Goal: Task Accomplishment & Management: Complete application form

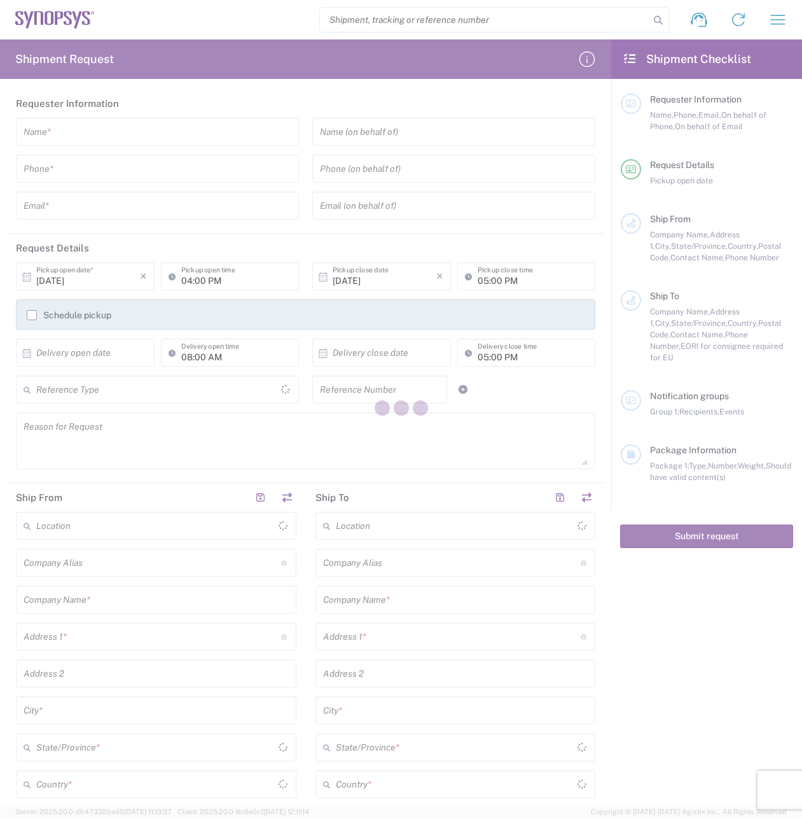
type input "[GEOGRAPHIC_DATA]"
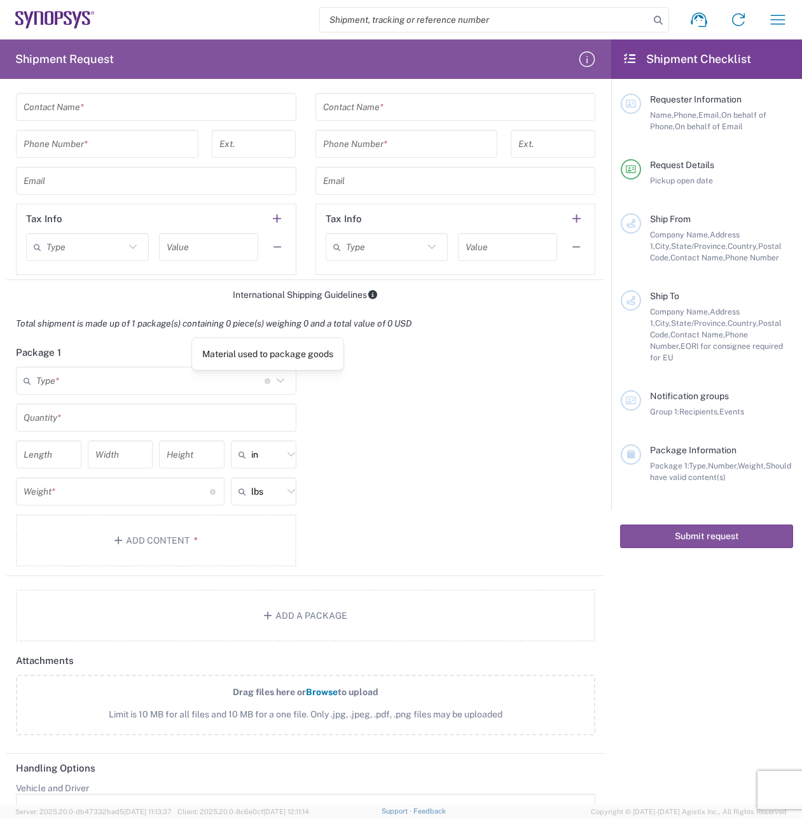
scroll to position [794, 0]
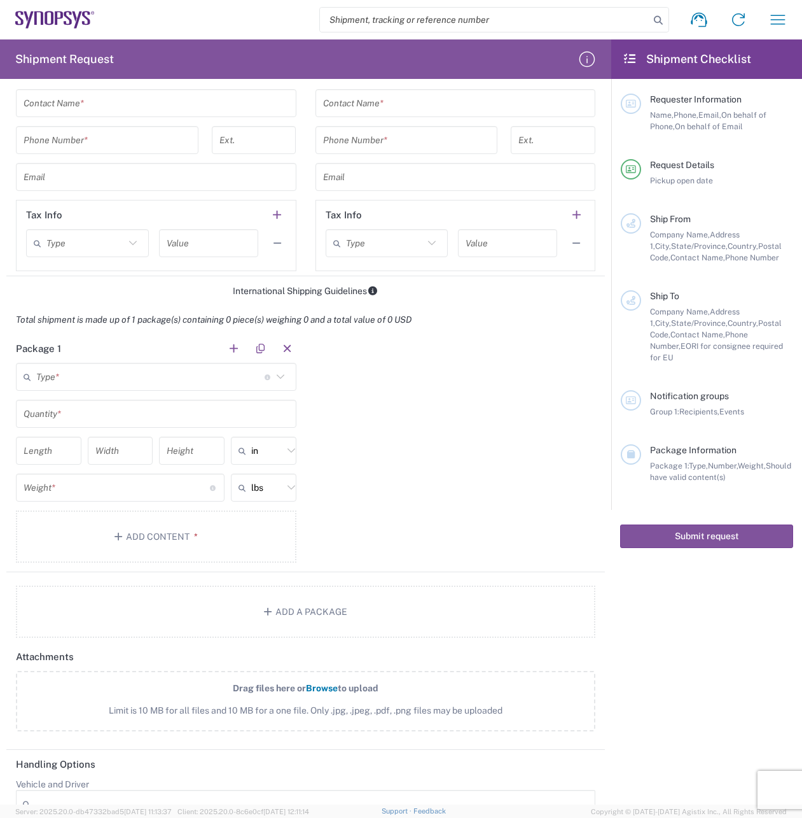
click at [277, 374] on icon at bounding box center [280, 376] width 8 height 4
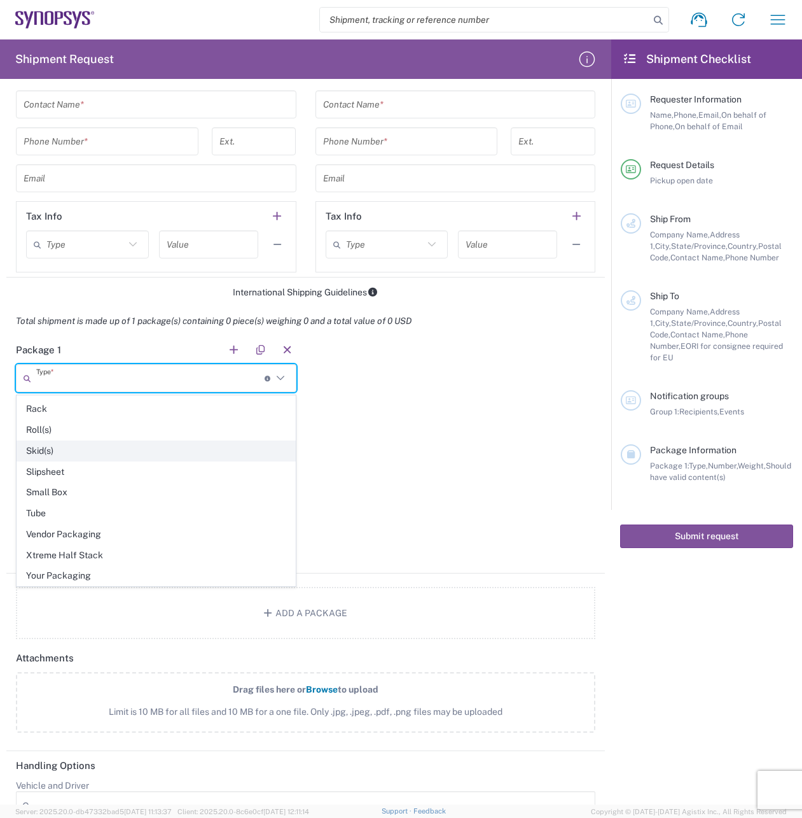
scroll to position [601, 0]
click at [202, 577] on span "Your Packaging" at bounding box center [156, 576] width 278 height 20
type input "Your Packaging"
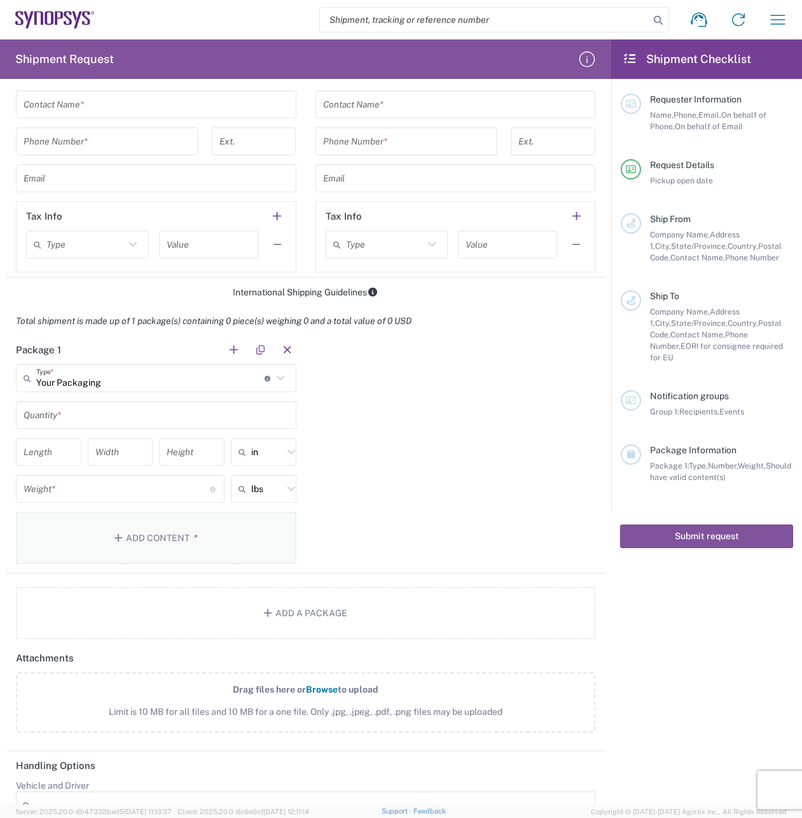
click at [190, 535] on span "*" at bounding box center [194, 538] width 8 height 10
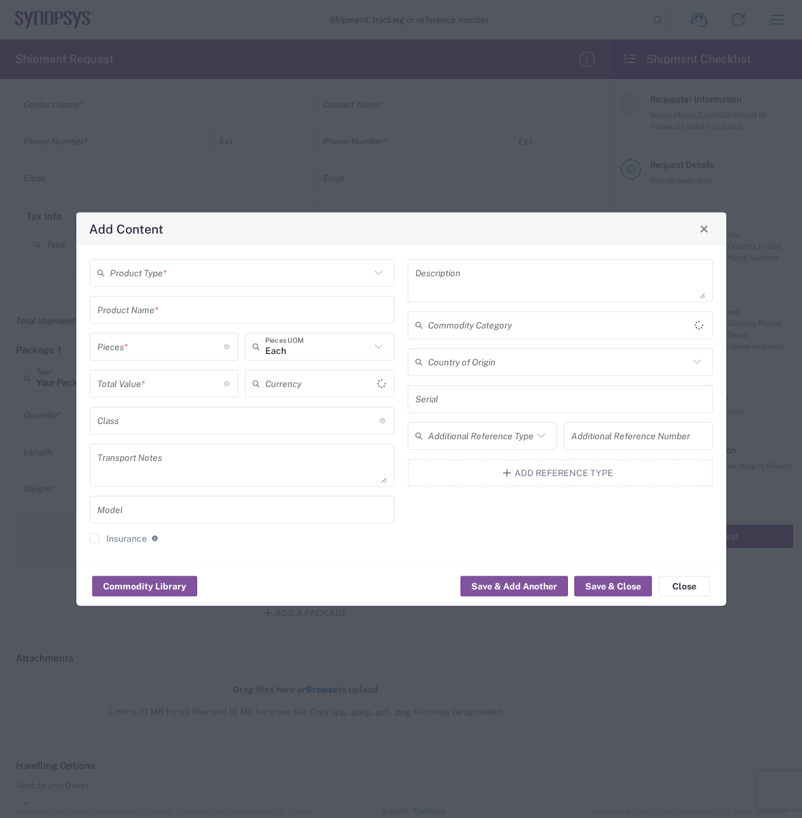
type input "US Dollar"
click at [380, 274] on icon at bounding box center [378, 272] width 17 height 17
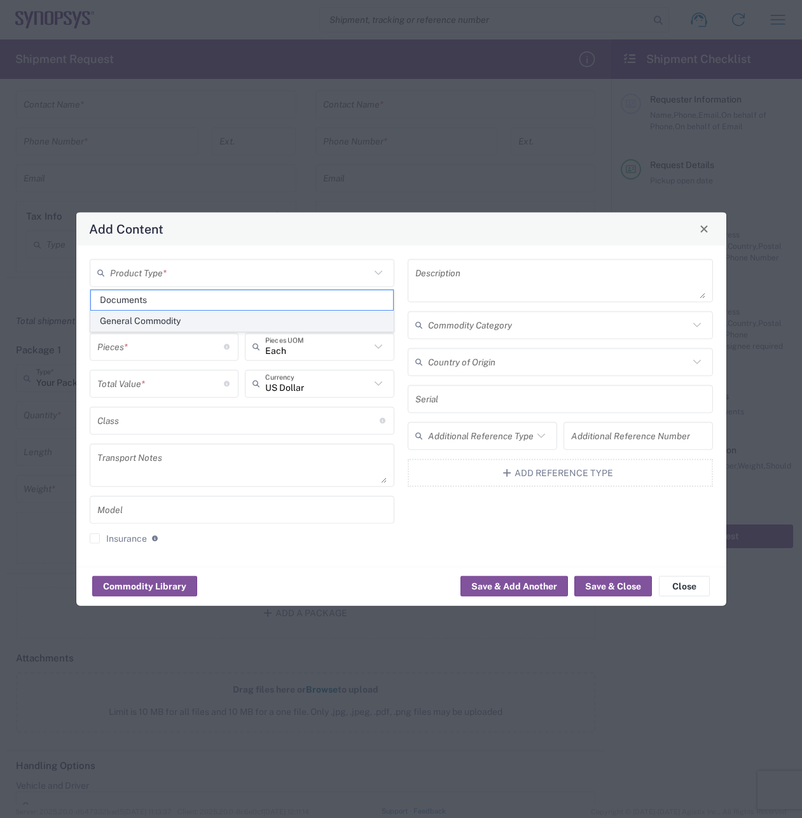
click at [335, 317] on span "General Commodity" at bounding box center [242, 321] width 303 height 20
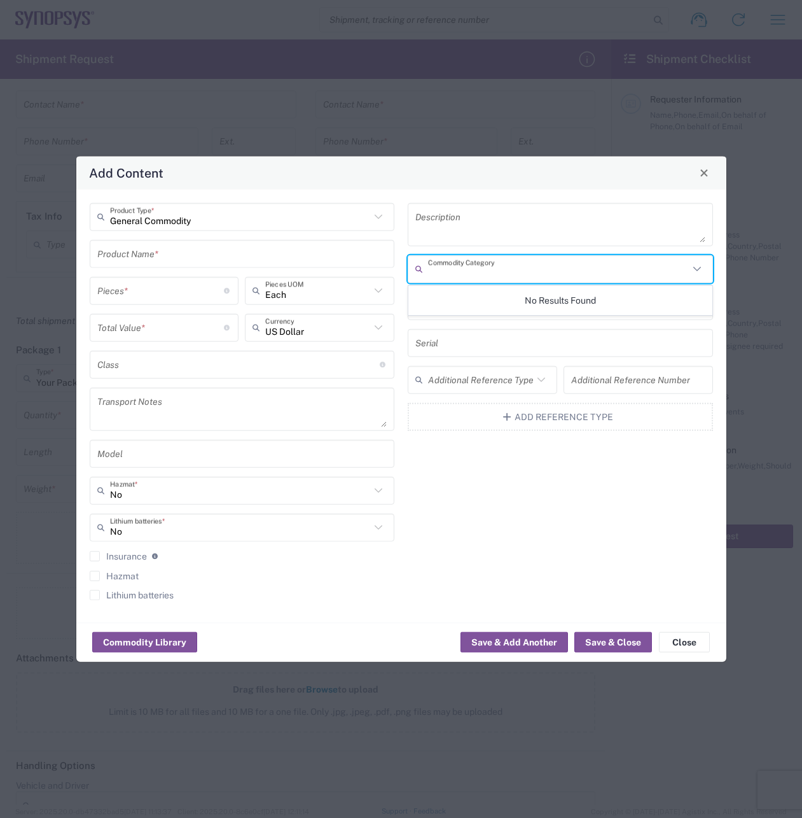
click at [509, 269] on input "text" at bounding box center [558, 269] width 261 height 22
click at [681, 472] on div "Description Commodity Category Country of Origin Serial Additional Reference Ty…" at bounding box center [561, 405] width 319 height 406
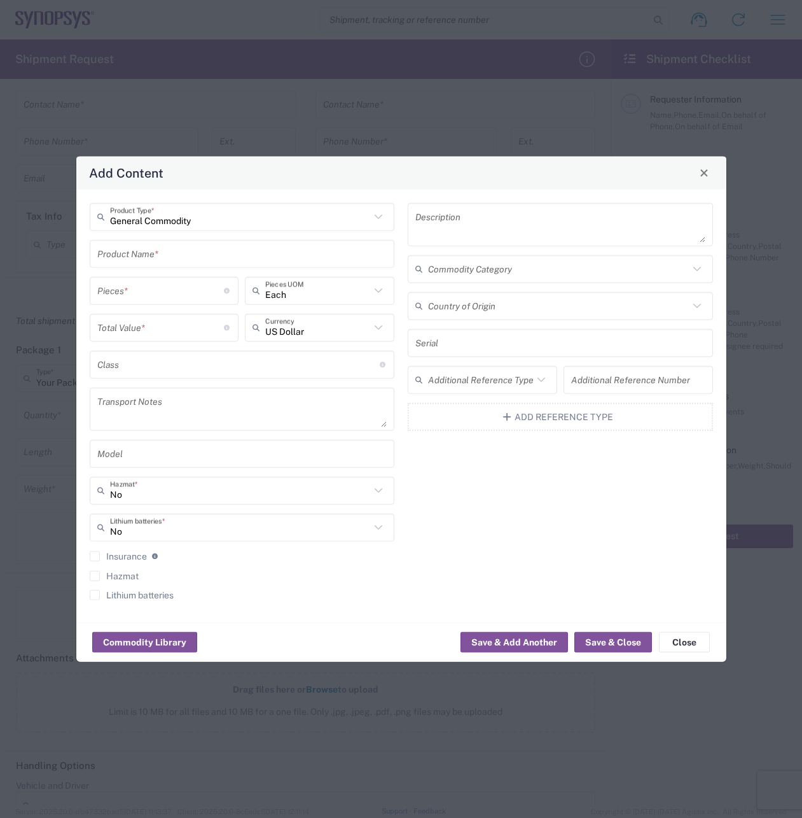
click at [377, 219] on icon at bounding box center [378, 216] width 17 height 17
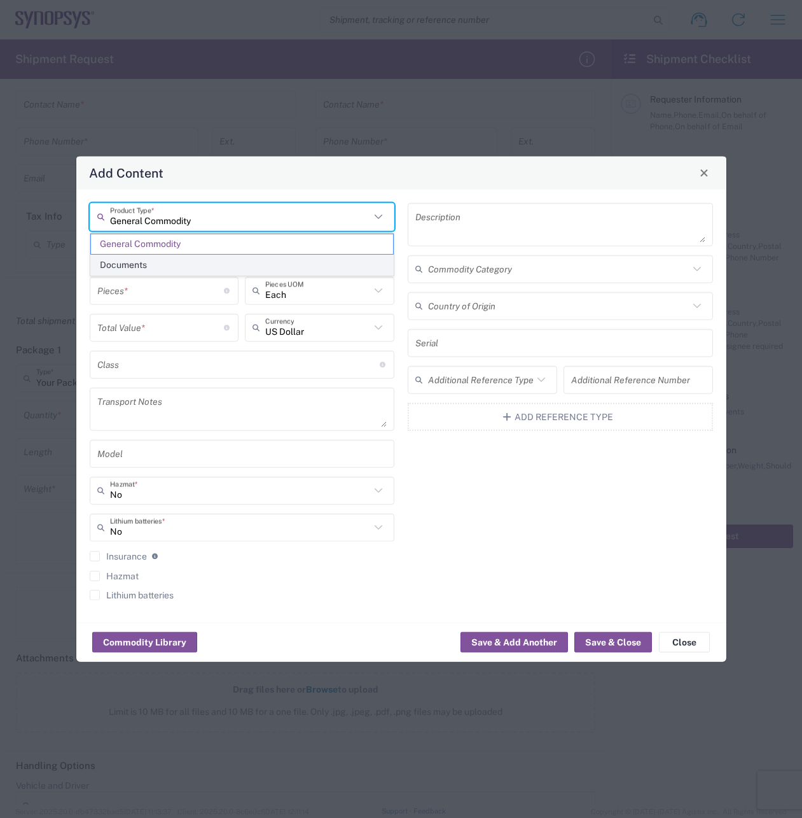
click at [330, 263] on span "Documents" at bounding box center [242, 265] width 303 height 20
type input "Documents"
type input "1"
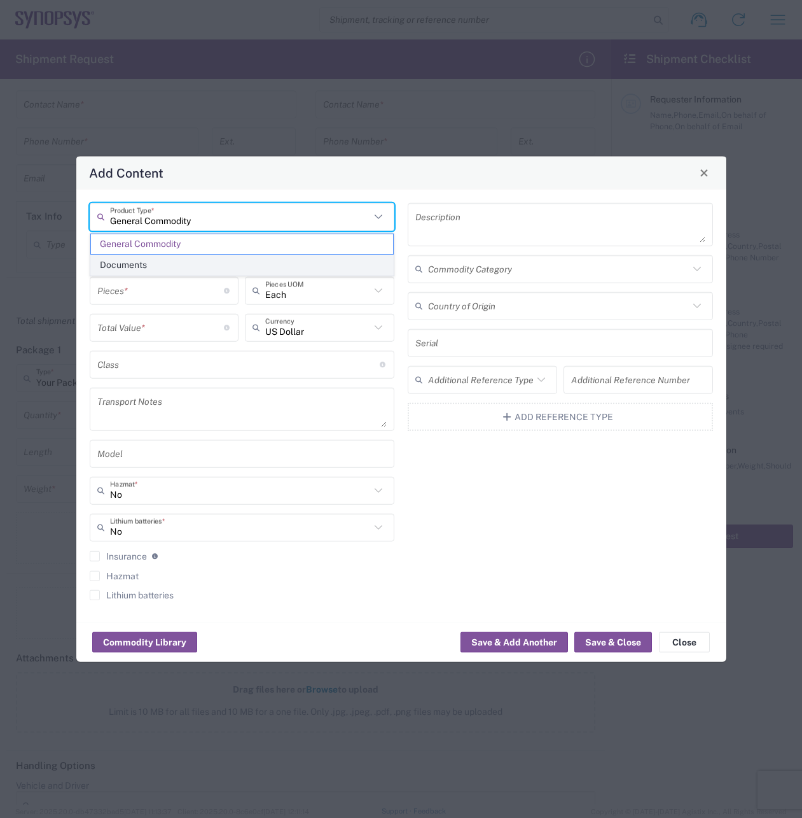
type textarea "Documents"
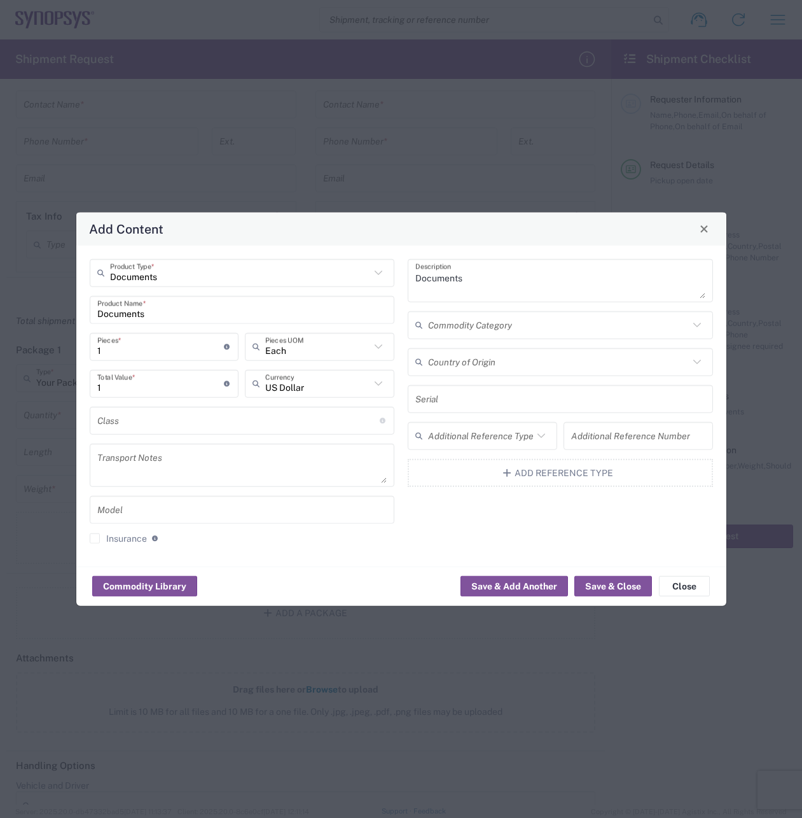
click at [384, 274] on icon at bounding box center [378, 272] width 17 height 17
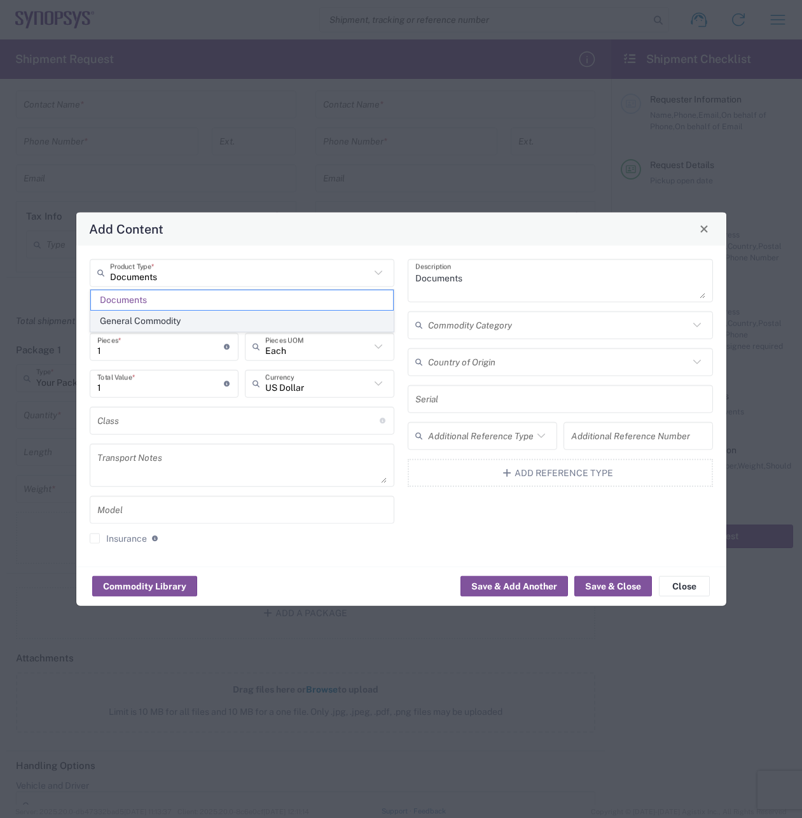
click at [334, 318] on span "General Commodity" at bounding box center [242, 321] width 303 height 20
type input "General Commodity"
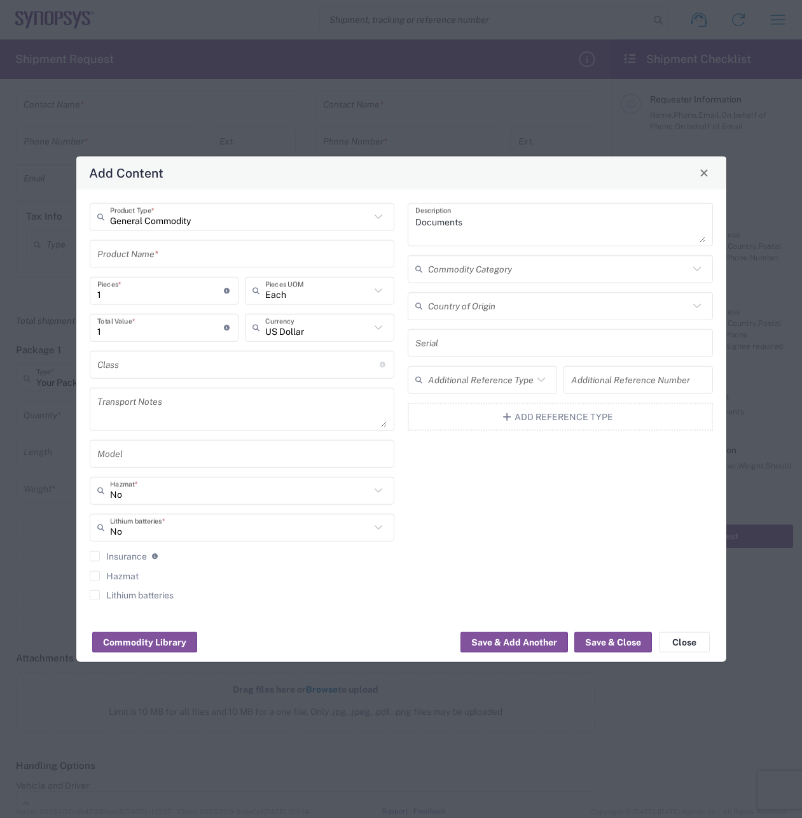
click at [491, 220] on textarea "Documents" at bounding box center [561, 224] width 290 height 36
drag, startPoint x: 491, startPoint y: 220, endPoint x: 413, endPoint y: 224, distance: 77.8
click at [413, 224] on div "Documents Description" at bounding box center [560, 223] width 305 height 43
click at [142, 640] on button "Commodity Library" at bounding box center [144, 642] width 105 height 20
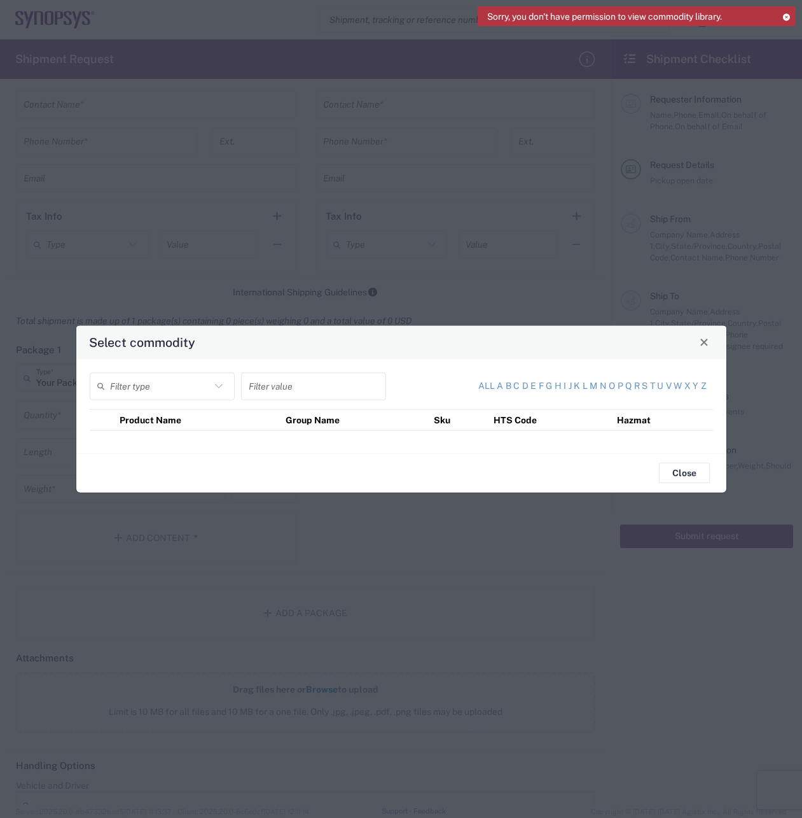
click at [223, 388] on icon at bounding box center [219, 385] width 17 height 17
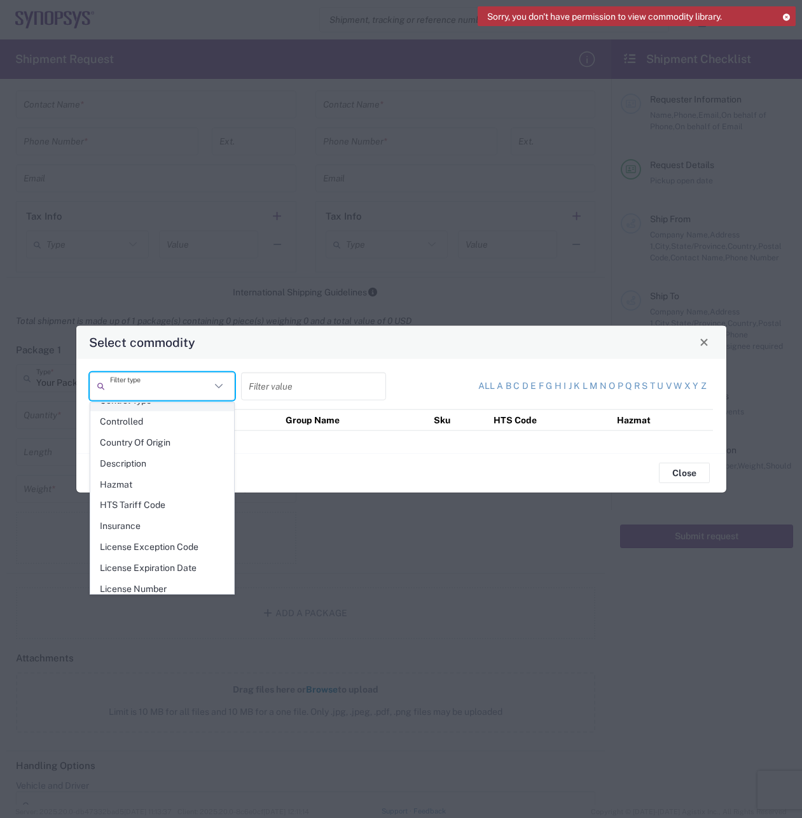
scroll to position [0, 0]
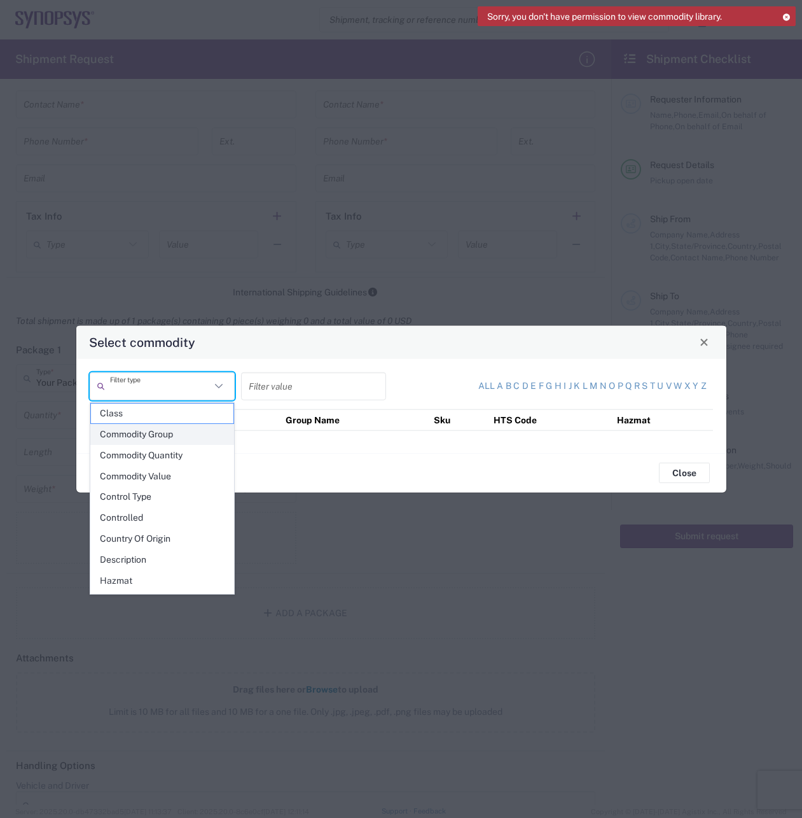
click at [171, 432] on span "Commodity Group" at bounding box center [162, 434] width 143 height 20
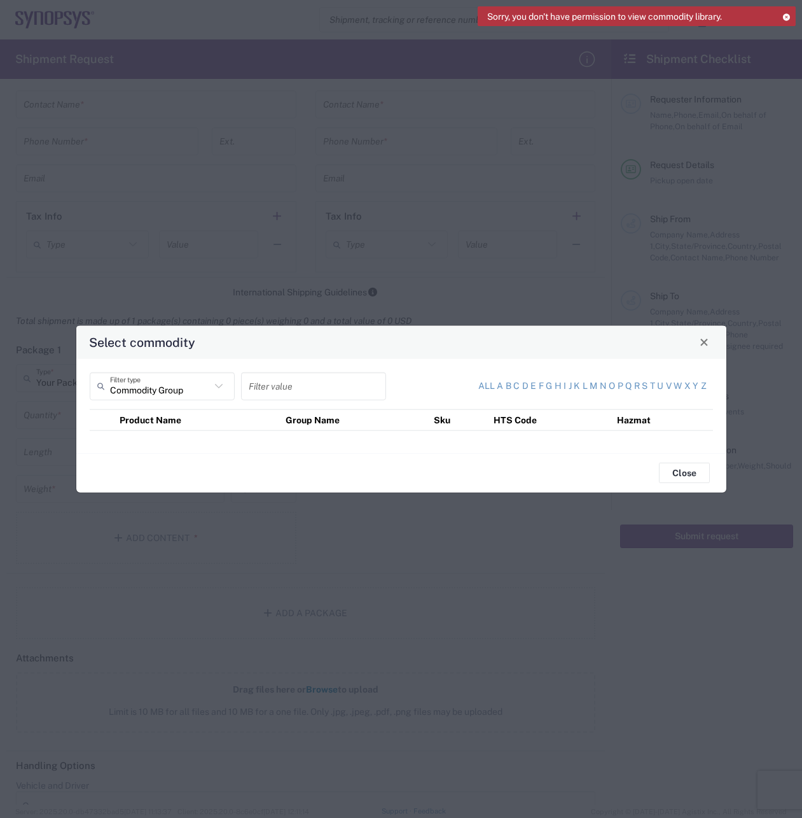
click at [323, 390] on input "text" at bounding box center [314, 386] width 130 height 22
click at [221, 383] on icon at bounding box center [219, 385] width 17 height 17
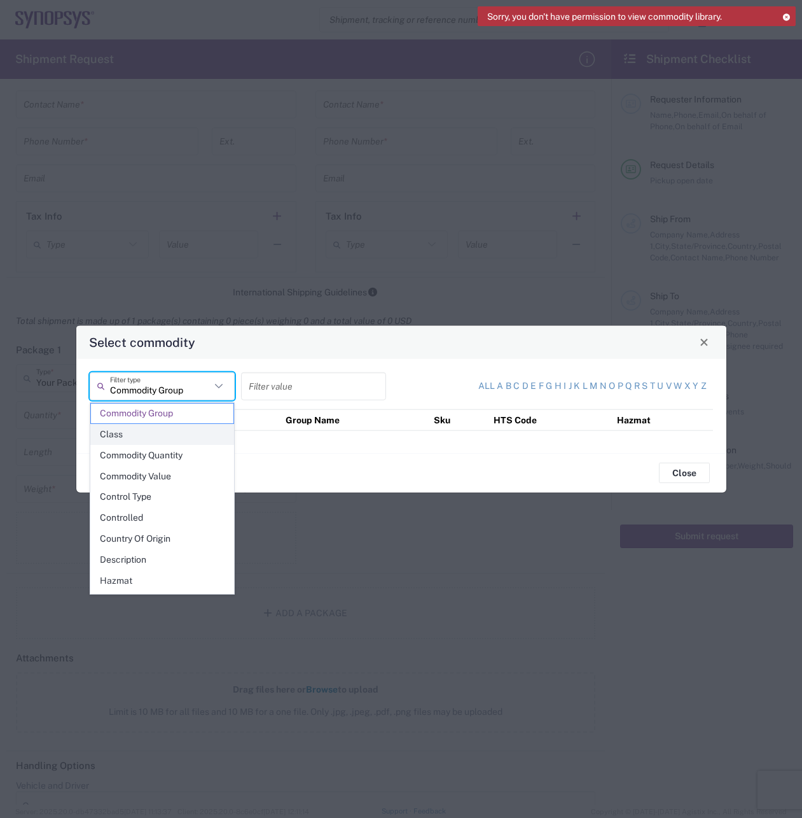
click at [175, 431] on span "Class" at bounding box center [162, 434] width 143 height 20
type input "Class"
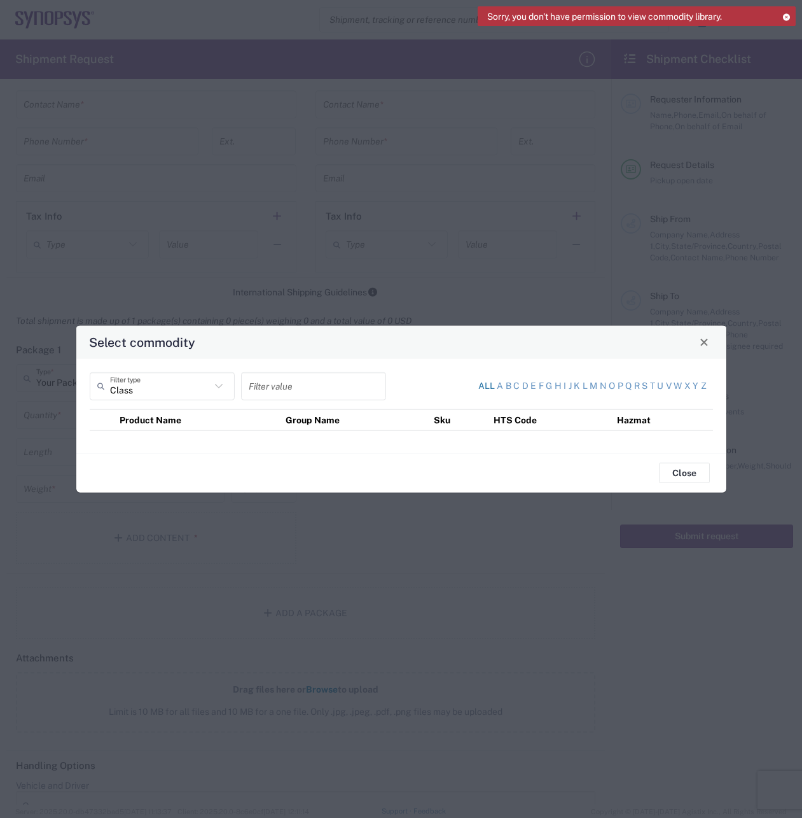
click at [491, 386] on link "All" at bounding box center [487, 385] width 17 height 13
click at [692, 477] on button "Close" at bounding box center [684, 473] width 51 height 20
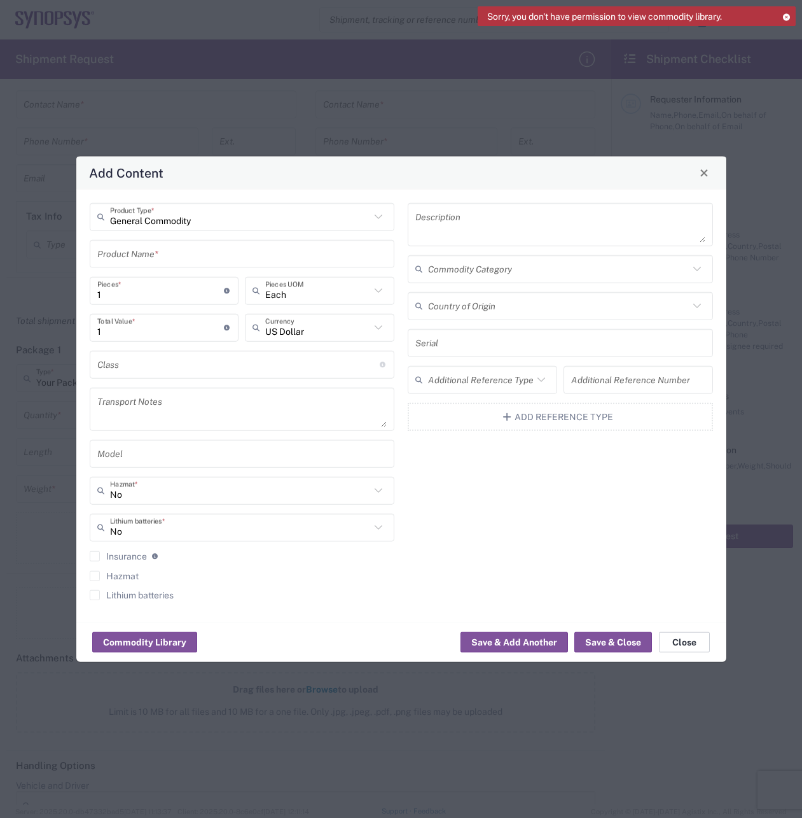
click at [685, 641] on button "Close" at bounding box center [684, 642] width 51 height 20
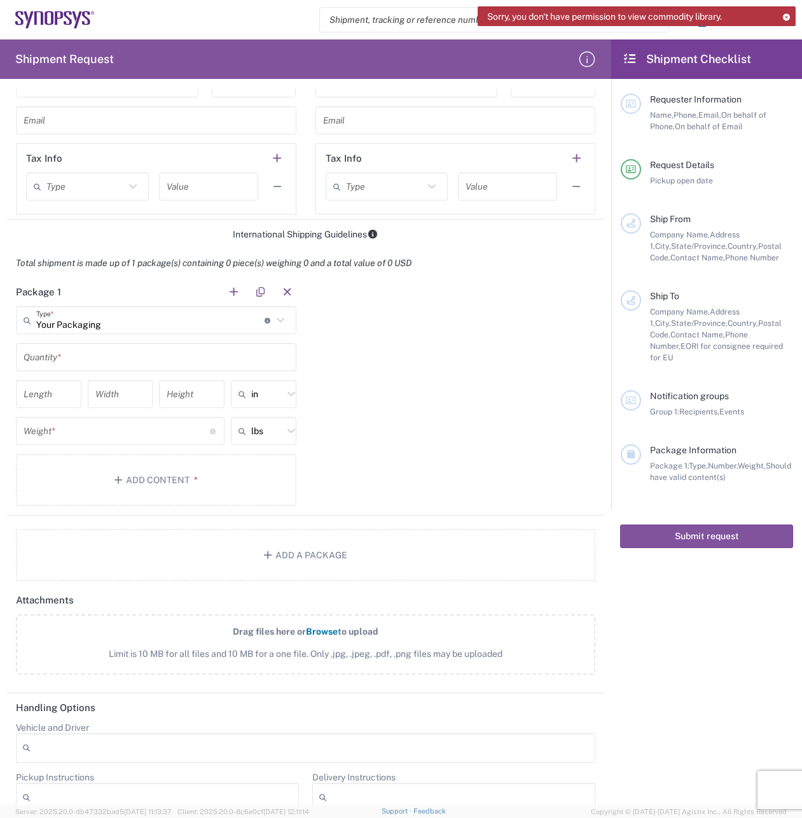
scroll to position [853, 0]
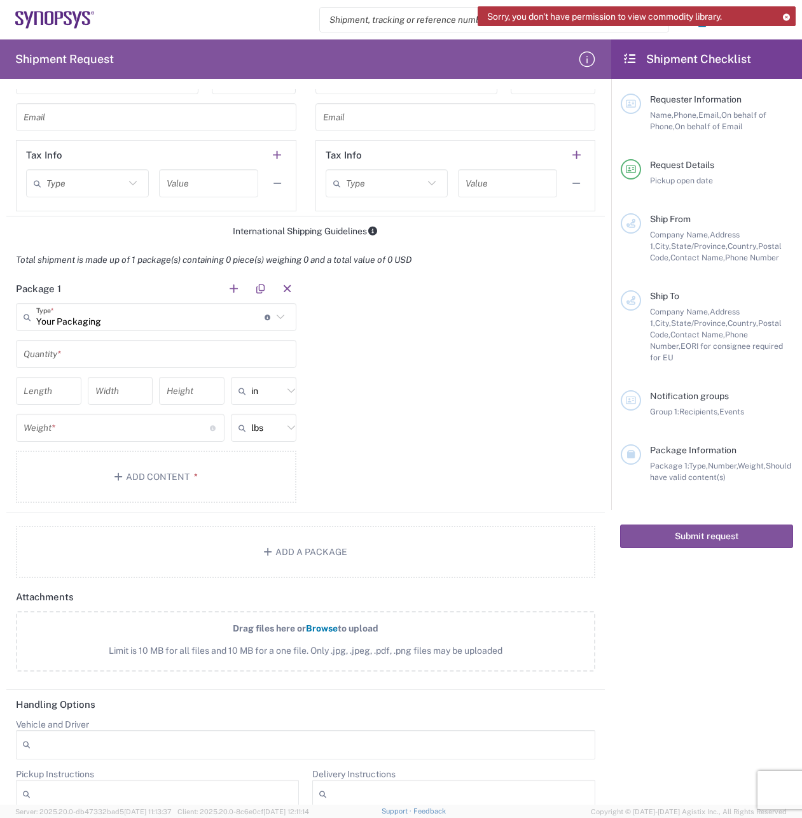
click at [281, 316] on icon at bounding box center [280, 317] width 17 height 17
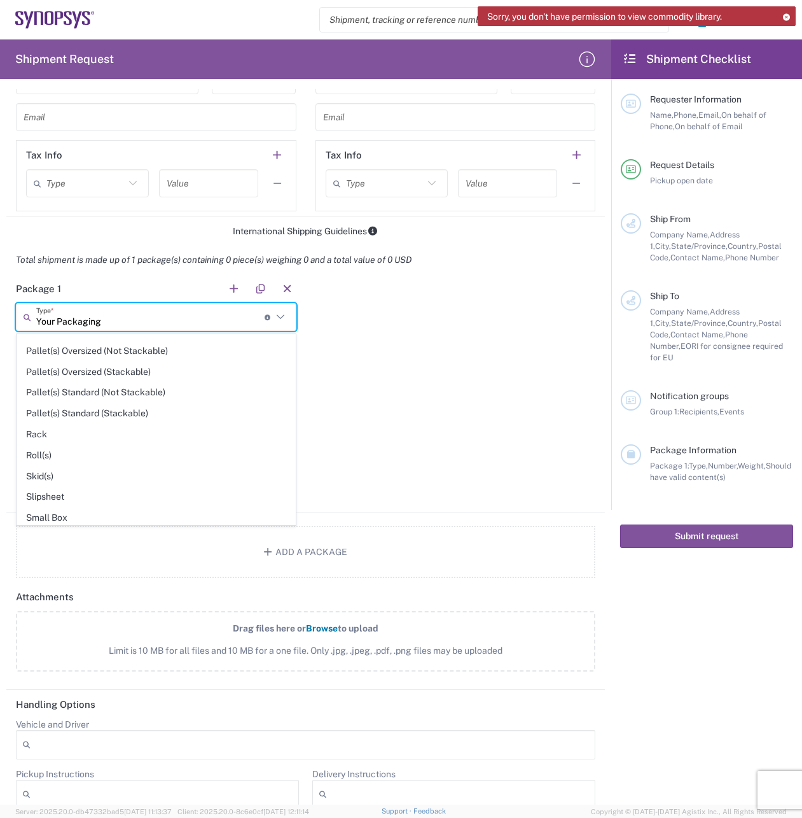
scroll to position [602, 0]
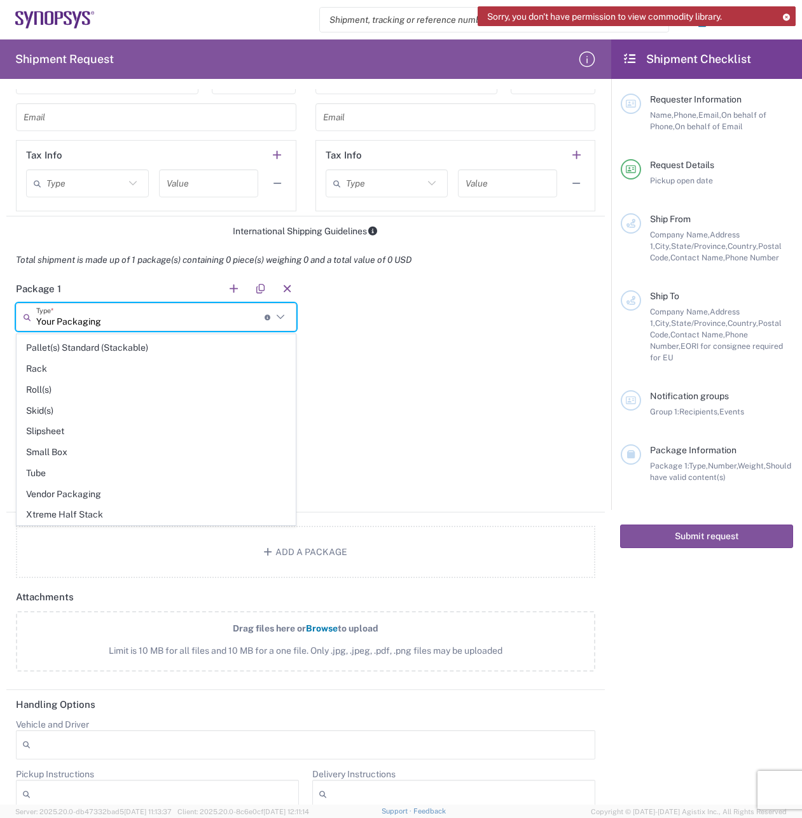
click at [110, 493] on span "Vendor Packaging" at bounding box center [156, 494] width 278 height 20
type input "Vendor Packaging"
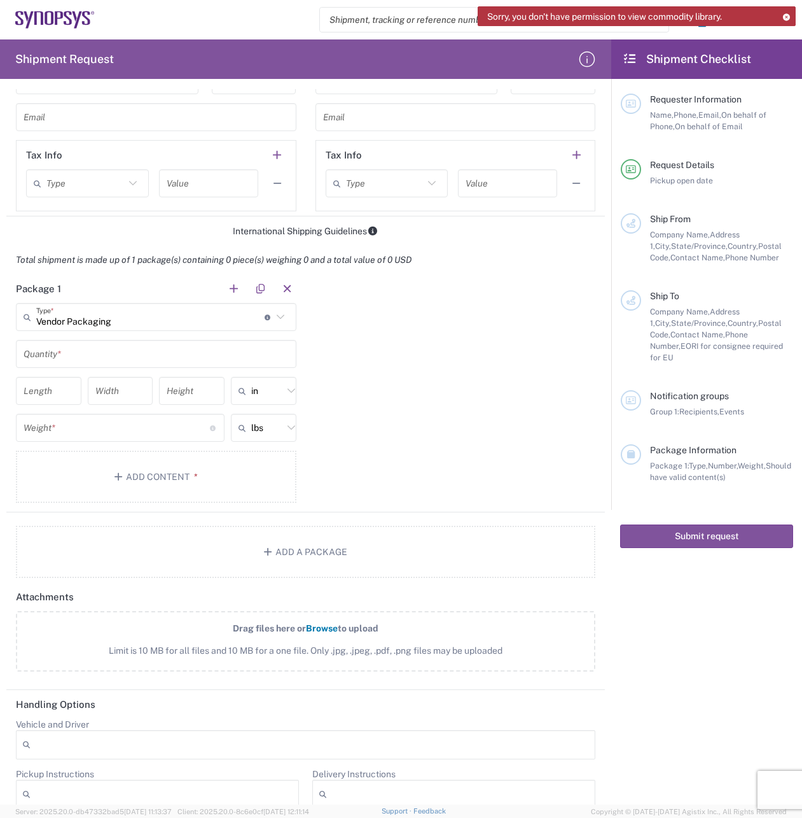
click at [221, 353] on input "text" at bounding box center [156, 354] width 265 height 22
click at [192, 470] on button "Add Content *" at bounding box center [156, 477] width 281 height 52
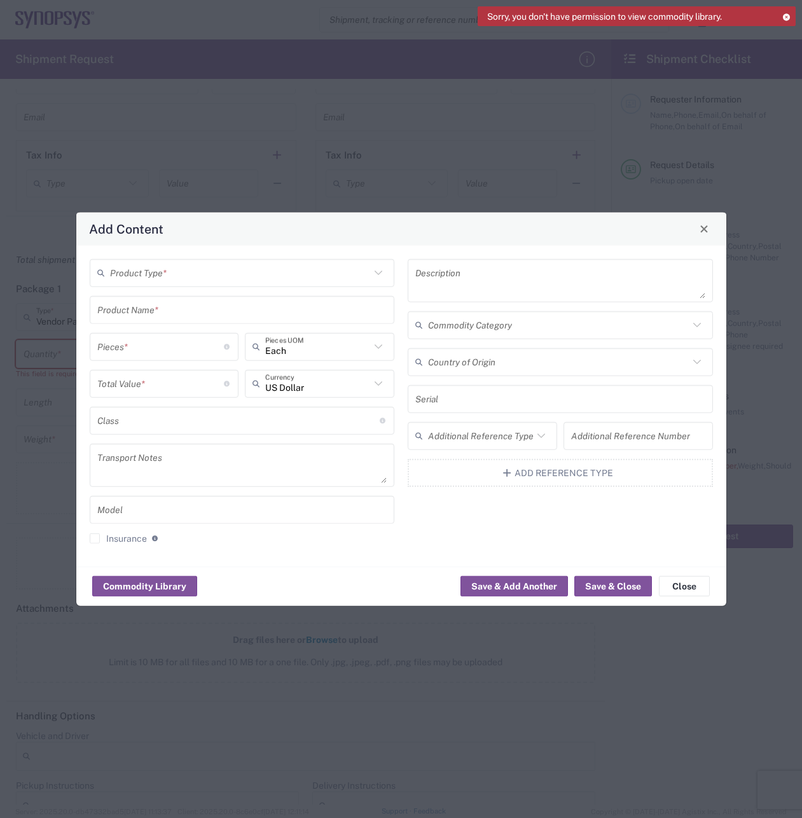
click at [376, 277] on icon at bounding box center [378, 272] width 17 height 17
click at [497, 194] on div "Add Content Product Type * Product Name * Pieces * Number of pieces inside all …" at bounding box center [401, 409] width 802 height 818
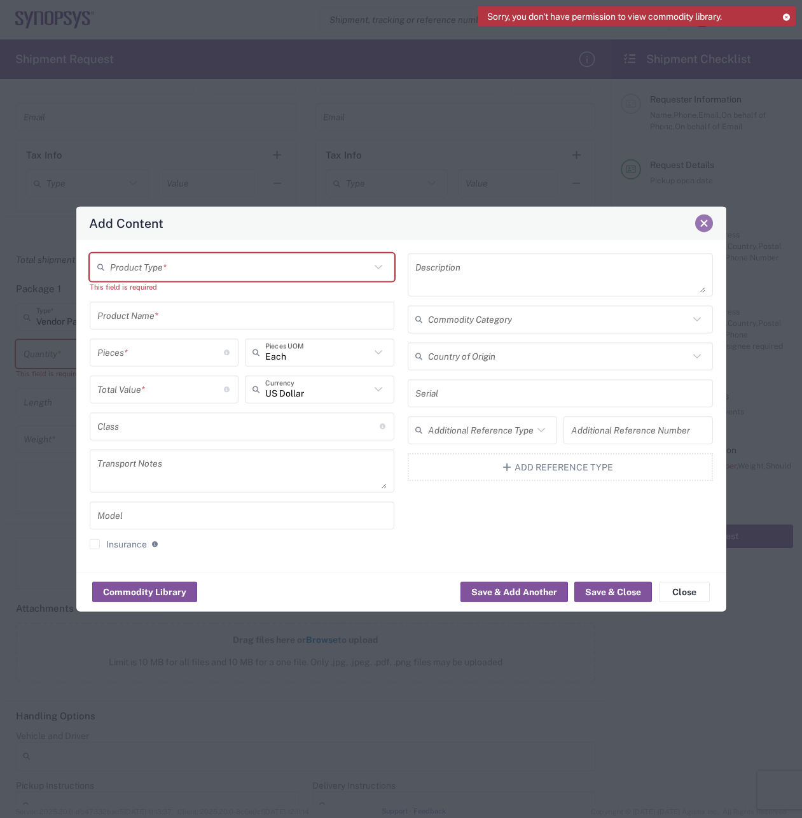
click at [703, 224] on span "Close" at bounding box center [704, 223] width 9 height 9
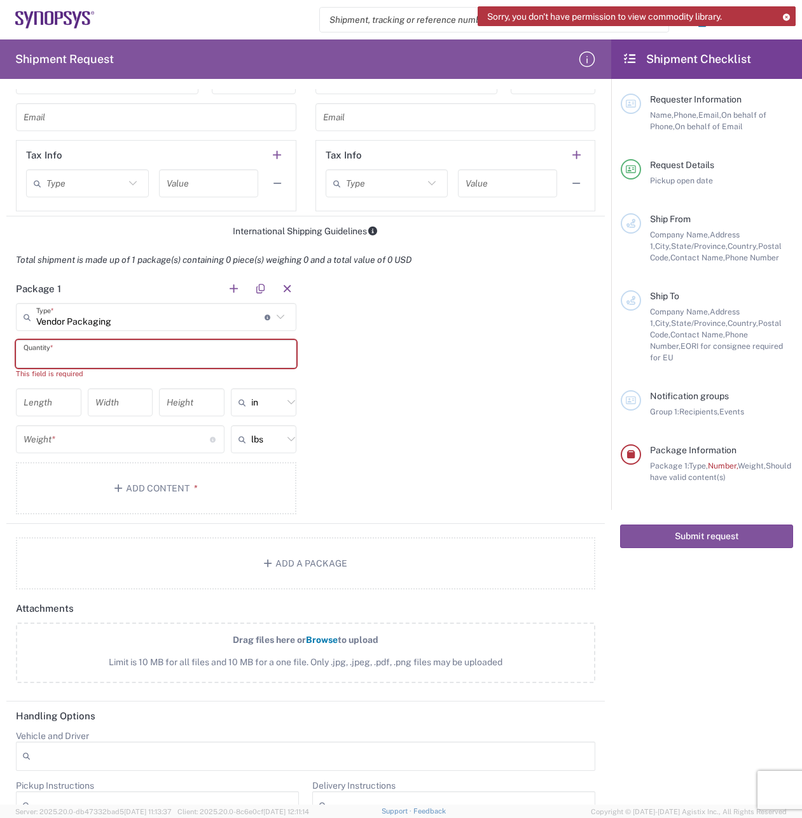
drag, startPoint x: 177, startPoint y: 363, endPoint x: 165, endPoint y: 363, distance: 11.5
click at [176, 363] on input "text" at bounding box center [156, 354] width 265 height 22
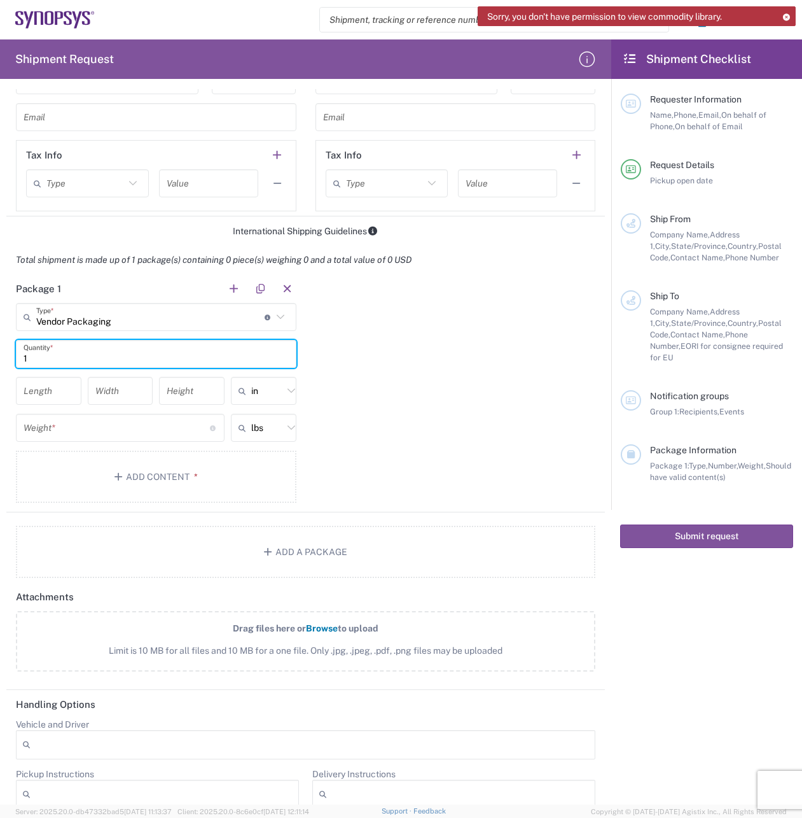
type input "1"
click at [473, 363] on div "Package 1 Vendor Packaging Type * Material used to package goods Your Packaging…" at bounding box center [305, 393] width 599 height 238
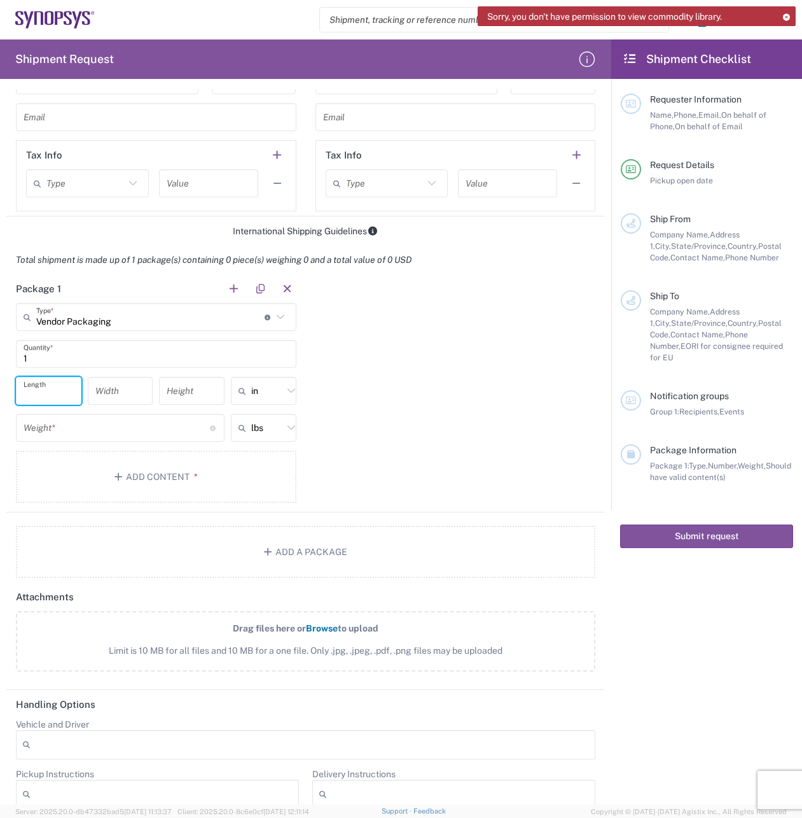
click at [59, 389] on input "number" at bounding box center [49, 391] width 50 height 22
type input "13"
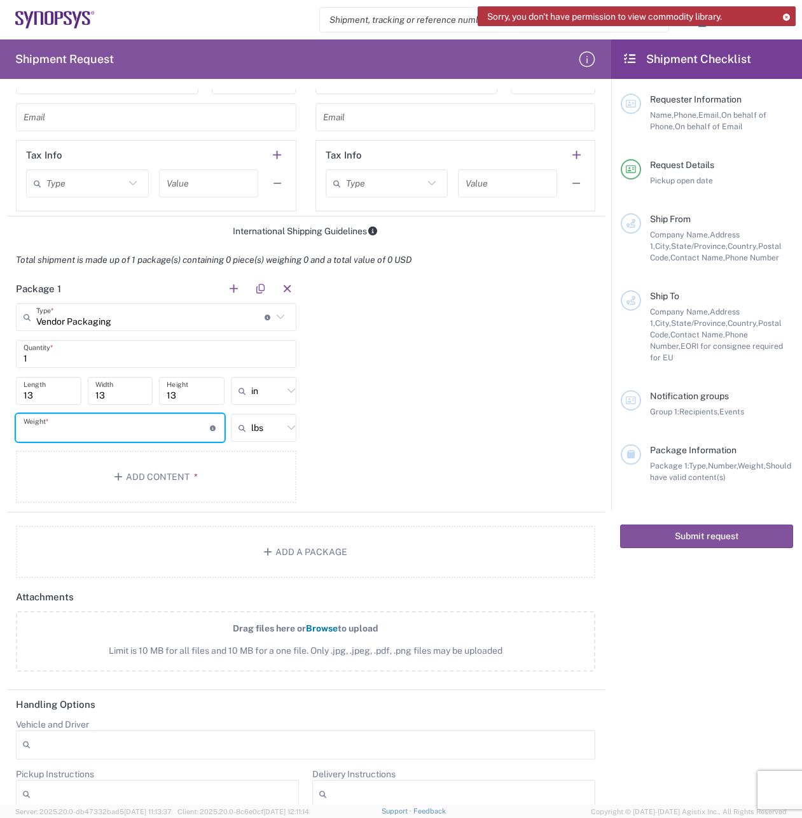
click at [134, 431] on input "number" at bounding box center [117, 428] width 186 height 22
type input "15"
click at [190, 472] on span "*" at bounding box center [194, 477] width 8 height 10
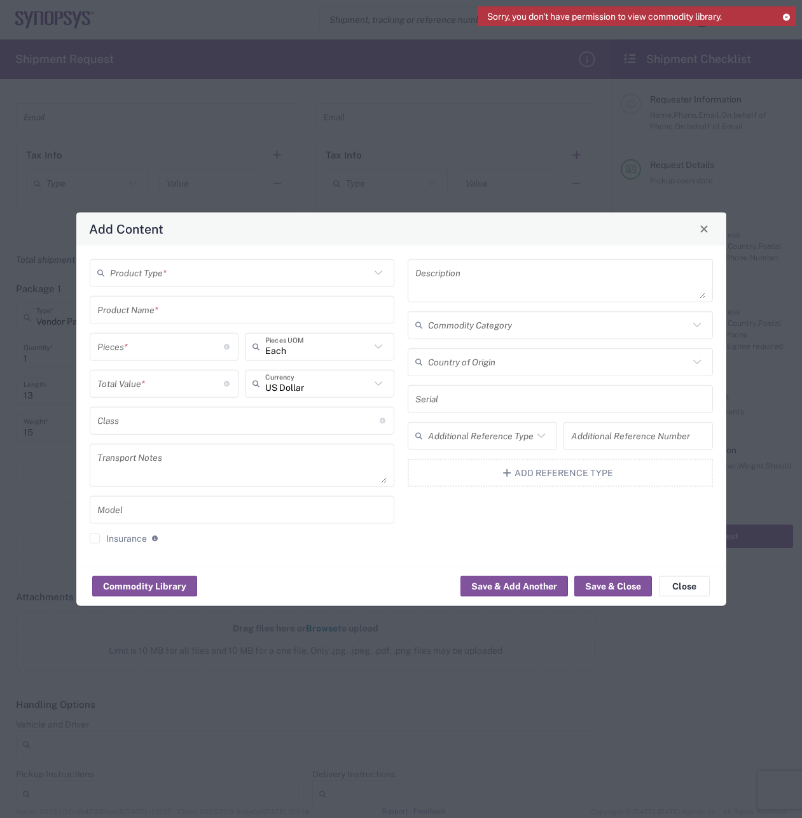
click at [248, 279] on input "text" at bounding box center [240, 273] width 261 height 22
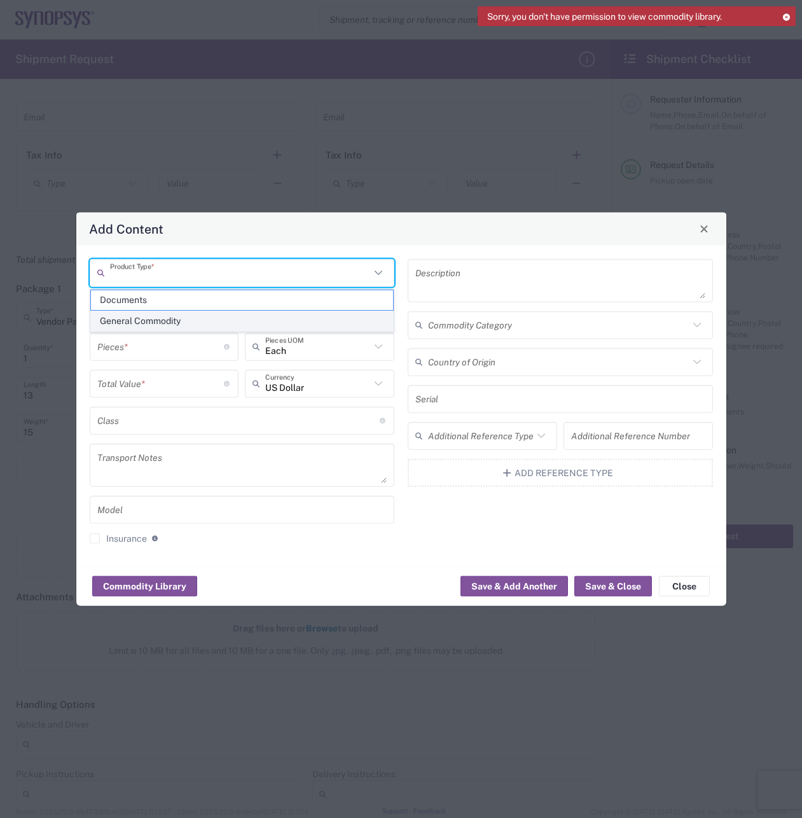
click at [228, 323] on span "General Commodity" at bounding box center [242, 321] width 303 height 20
type input "General Commodity"
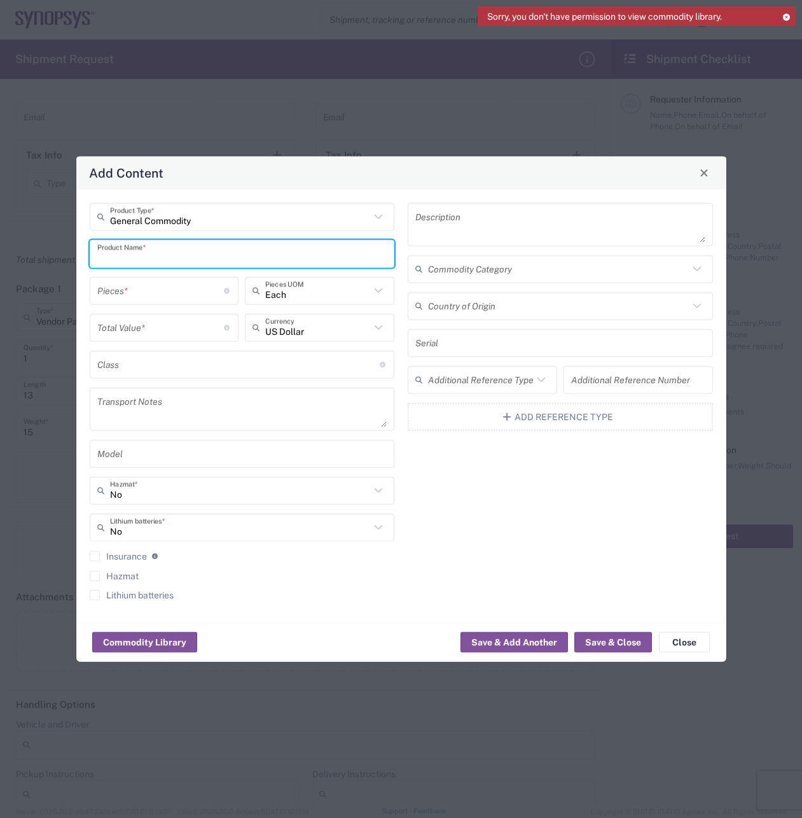
click at [257, 257] on input "text" at bounding box center [242, 253] width 290 height 22
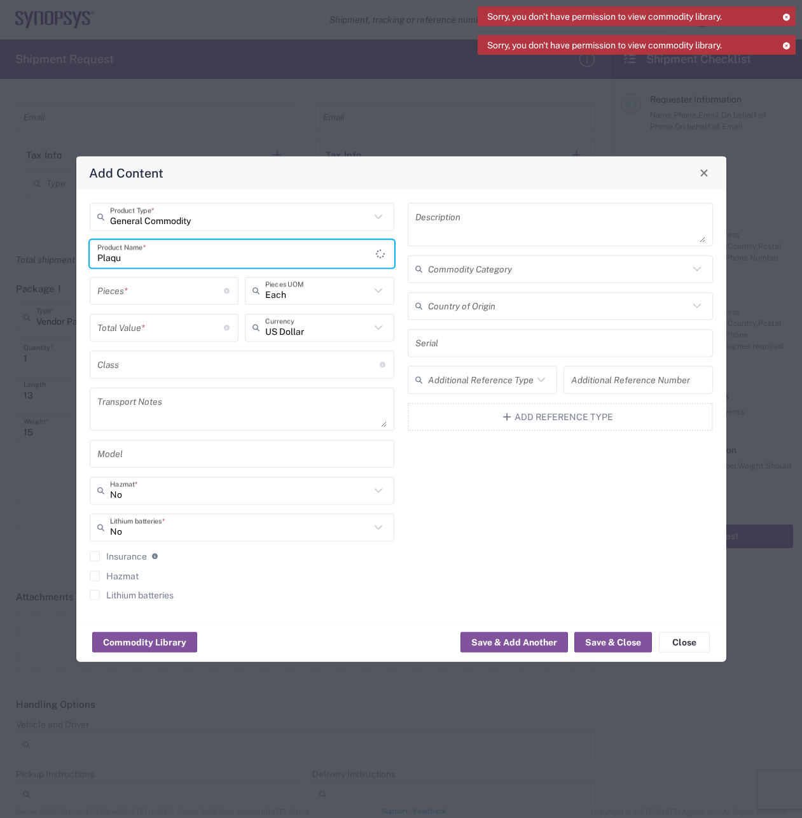
type input "Plaque"
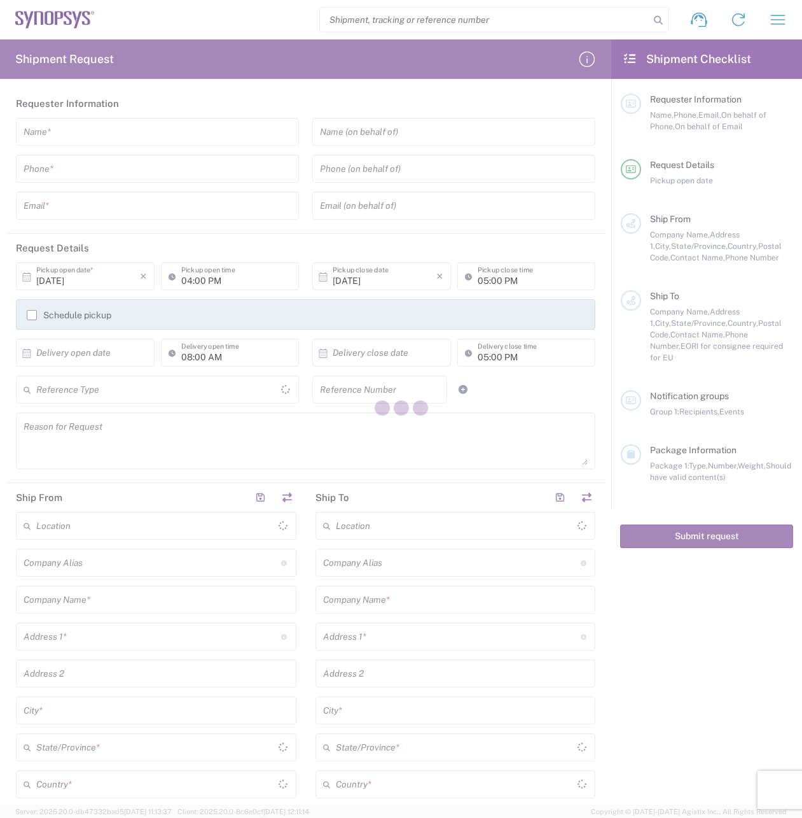
type input "[GEOGRAPHIC_DATA]"
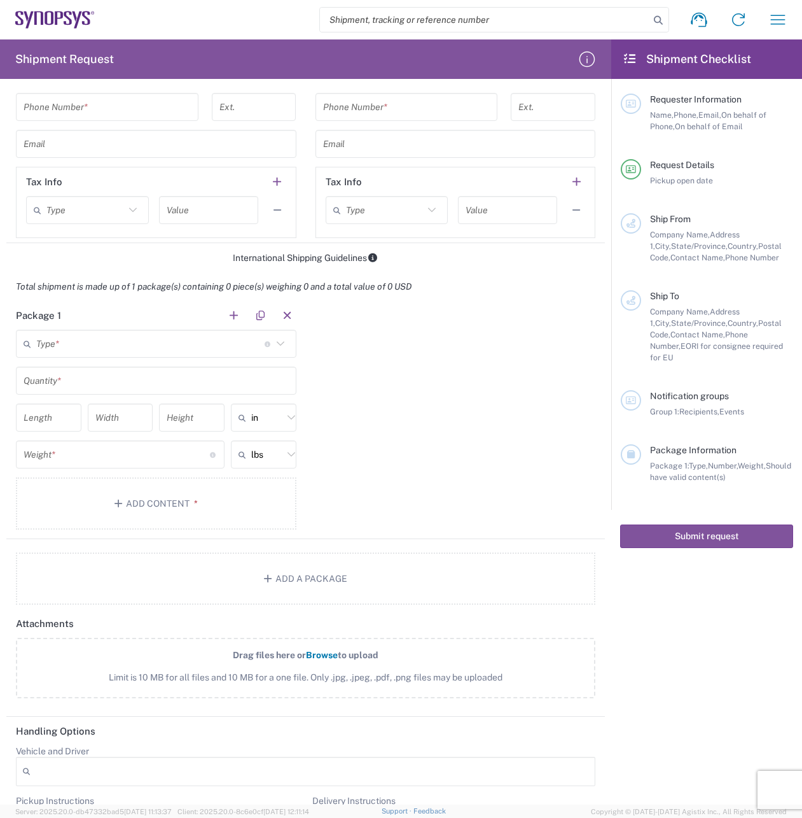
scroll to position [838, 0]
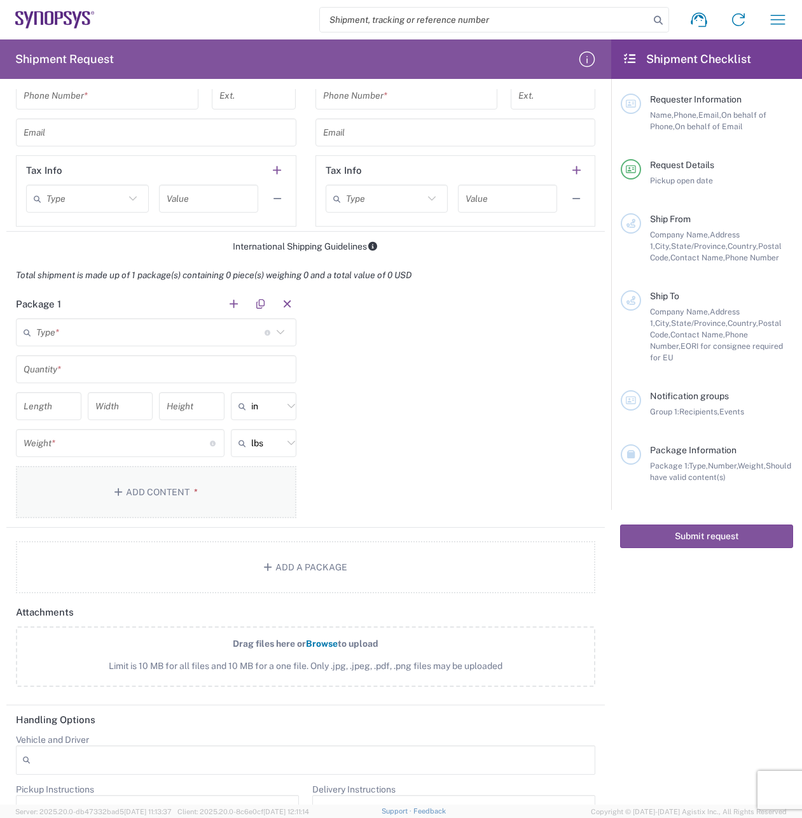
click at [193, 495] on span "*" at bounding box center [194, 492] width 8 height 10
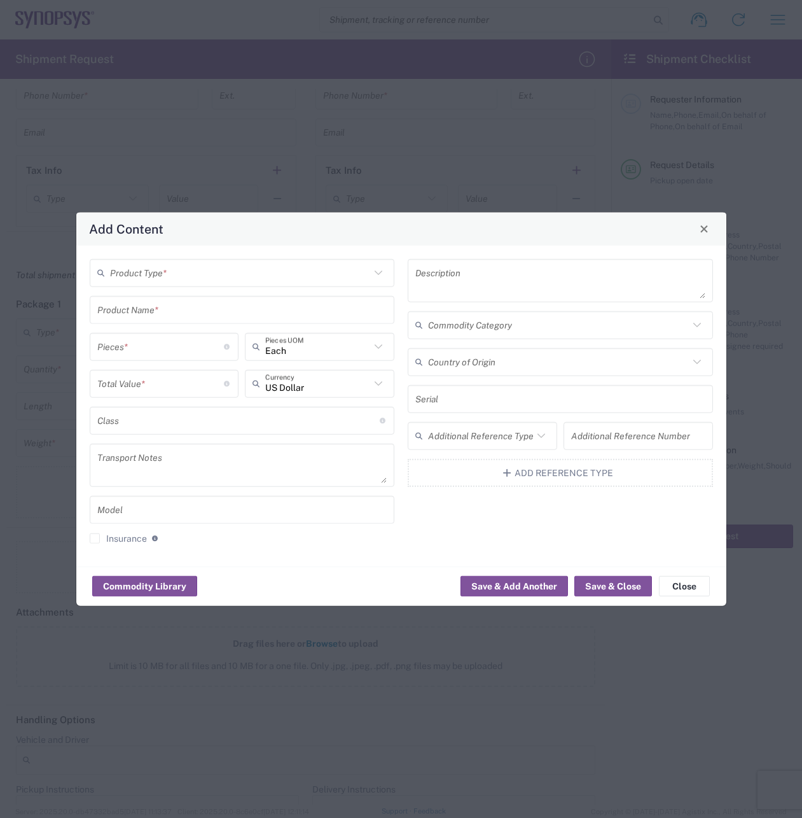
click at [382, 269] on icon at bounding box center [378, 272] width 17 height 17
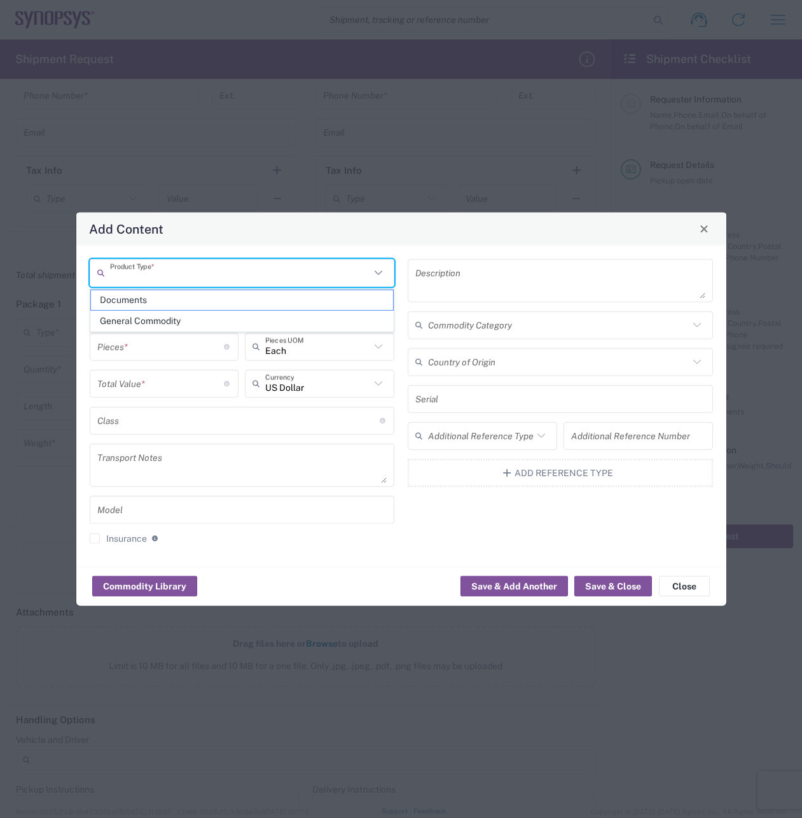
click at [320, 312] on span "General Commodity" at bounding box center [242, 321] width 303 height 20
type input "General Commodity"
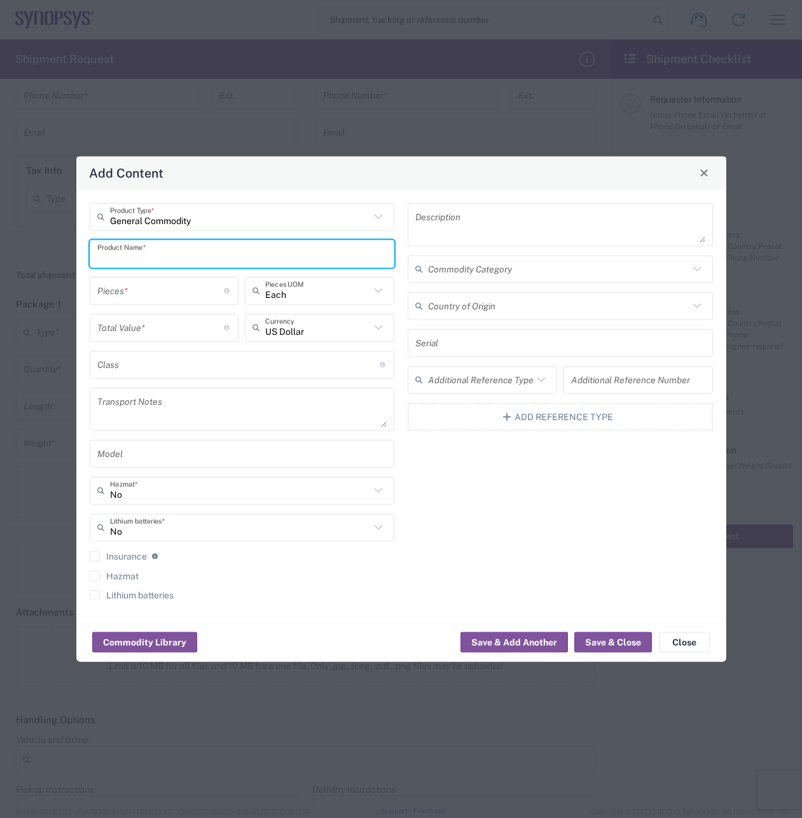
click at [254, 251] on input "text" at bounding box center [242, 253] width 290 height 22
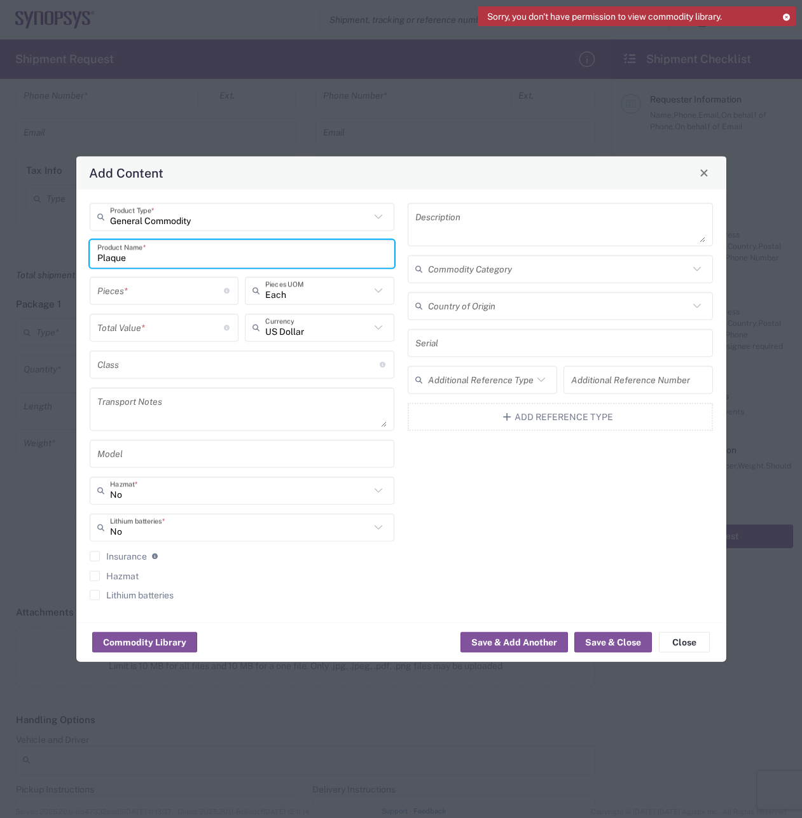
type input "Plaque"
